Goal: Information Seeking & Learning: Learn about a topic

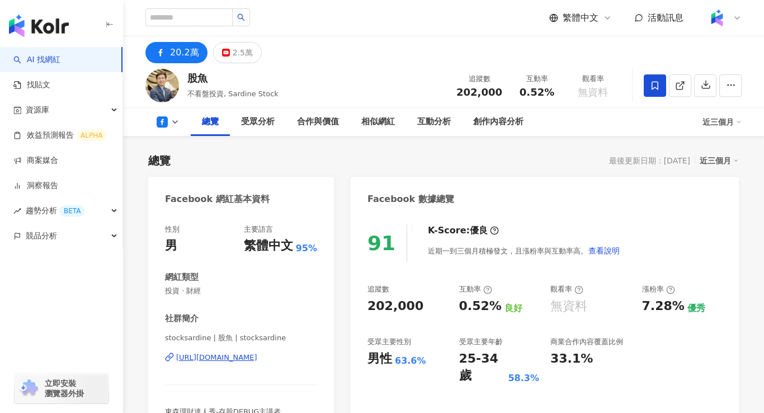
scroll to position [67, 0]
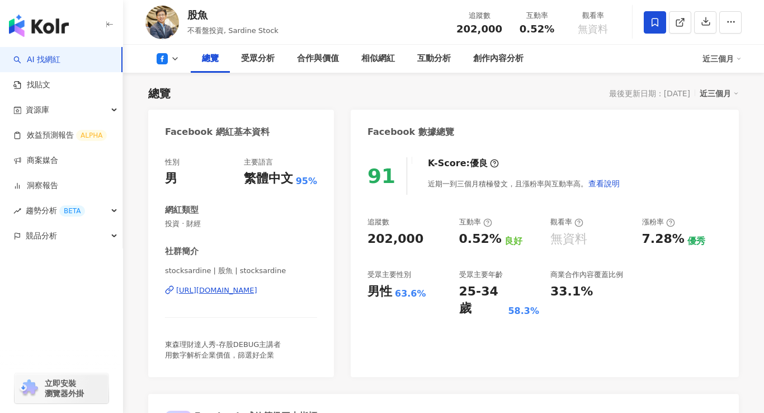
click at [257, 289] on div "https://www.facebook.com/348865871806345" at bounding box center [216, 290] width 81 height 10
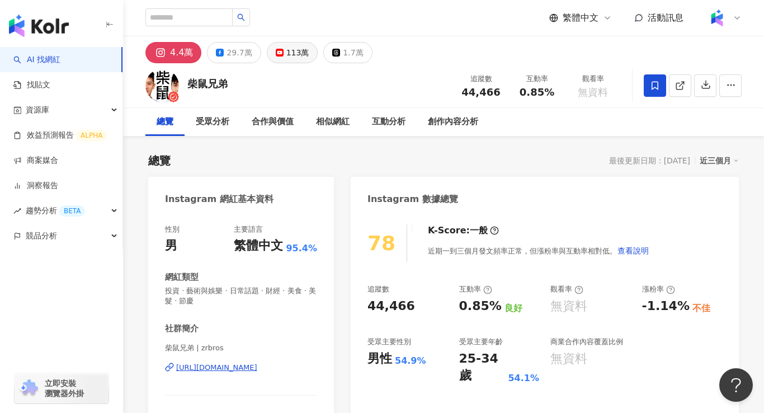
click at [297, 50] on div "113萬" at bounding box center [297, 53] width 23 height 16
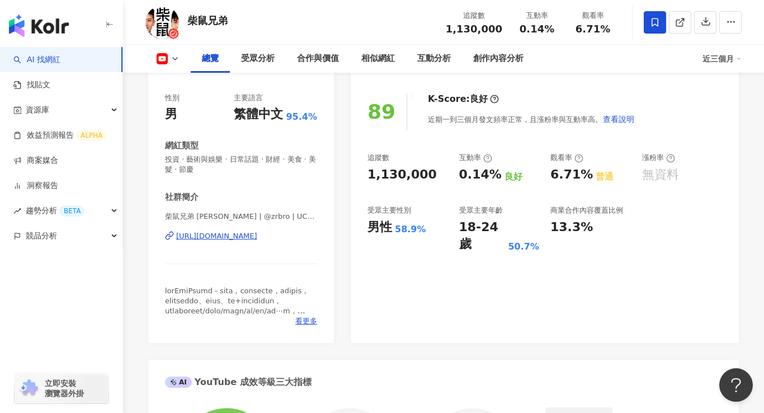
scroll to position [134, 0]
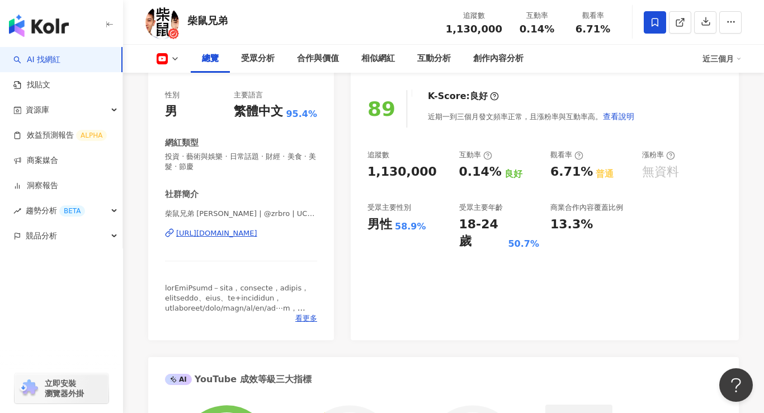
click at [257, 236] on div "https://www.youtube.com/channel/UC45i13dEfEVac2IEJT_Nr5Q" at bounding box center [216, 233] width 81 height 10
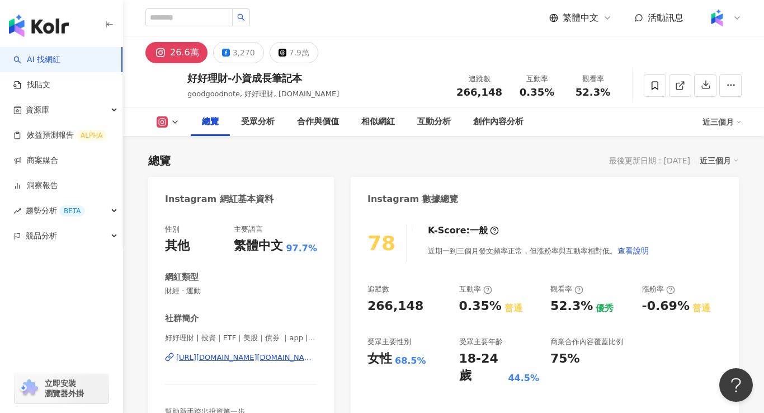
scroll to position [67, 0]
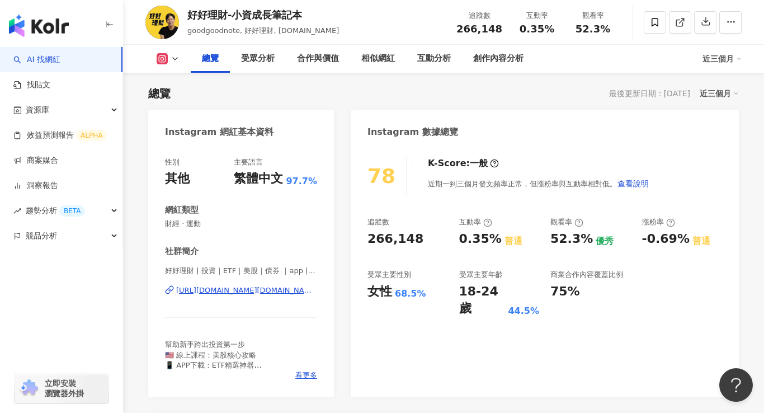
click at [262, 290] on div "https://www.instagram.com/goodgood.tw/" at bounding box center [246, 290] width 141 height 10
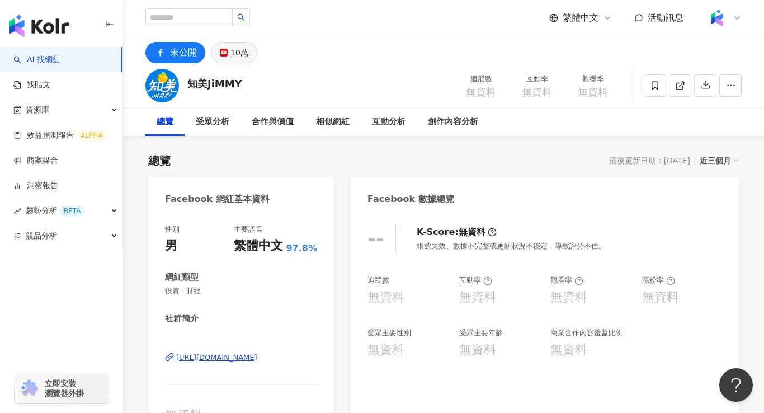
click at [234, 58] on div "10萬" at bounding box center [239, 53] width 18 height 16
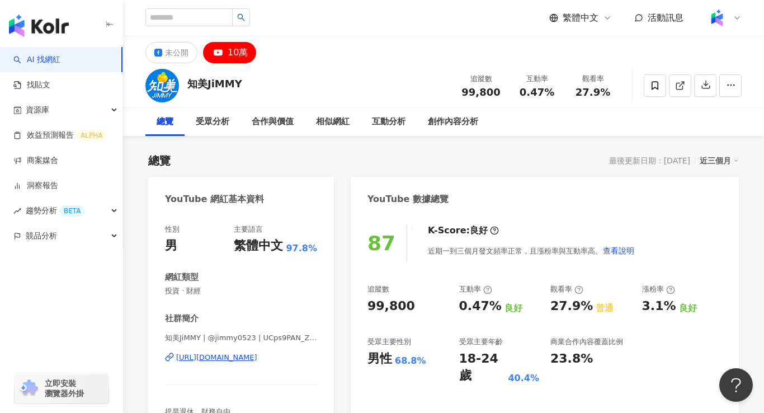
click at [245, 360] on div "[URL][DOMAIN_NAME]" at bounding box center [216, 357] width 81 height 10
